Goal: Find contact information: Find contact information

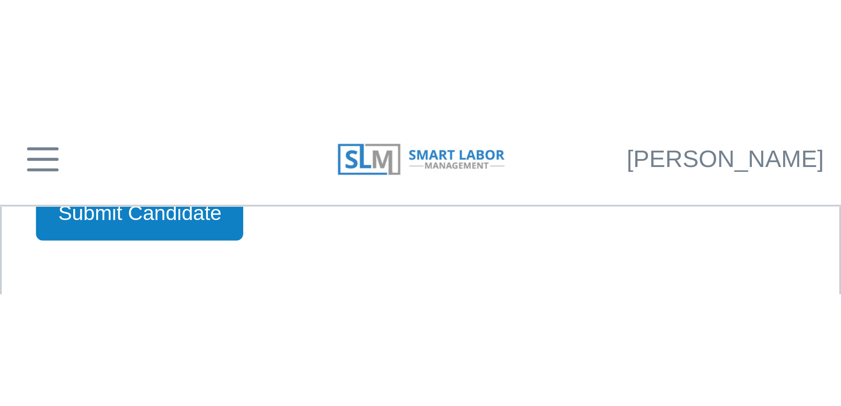
scroll to position [49, 0]
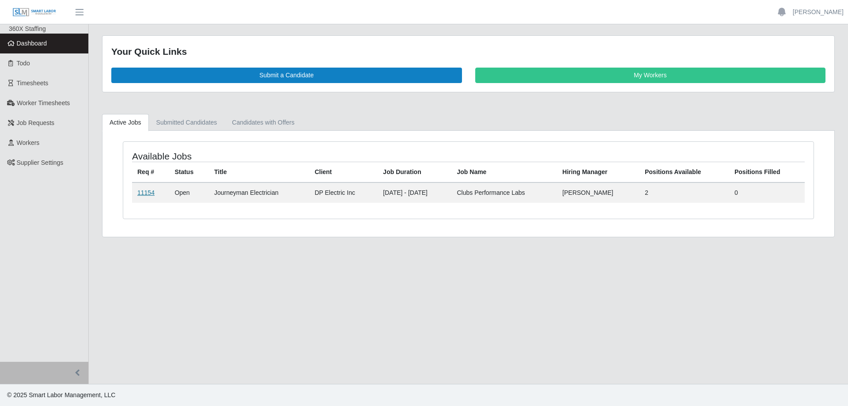
click at [142, 191] on link "11154" at bounding box center [145, 192] width 17 height 7
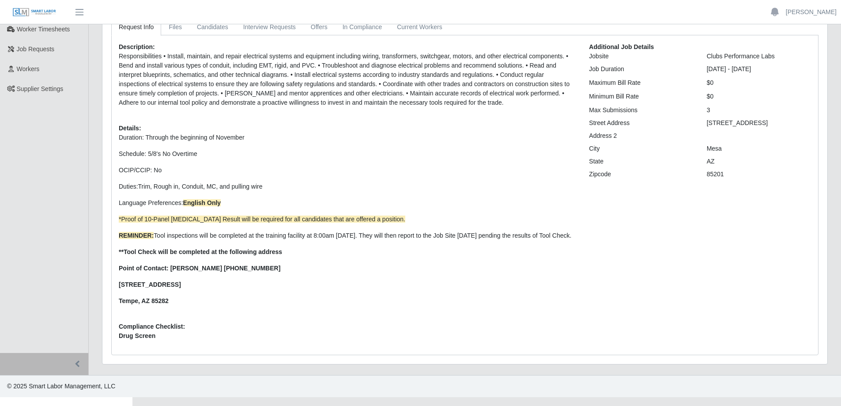
scroll to position [74, 0]
drag, startPoint x: 261, startPoint y: 278, endPoint x: 217, endPoint y: 280, distance: 44.6
click at [217, 272] on p "Point of Contact: [PERSON_NAME] [PHONE_NUMBER]" at bounding box center [347, 267] width 457 height 9
copy strong "[PHONE_NUMBER]"
